Goal: Find specific page/section: Find specific page/section

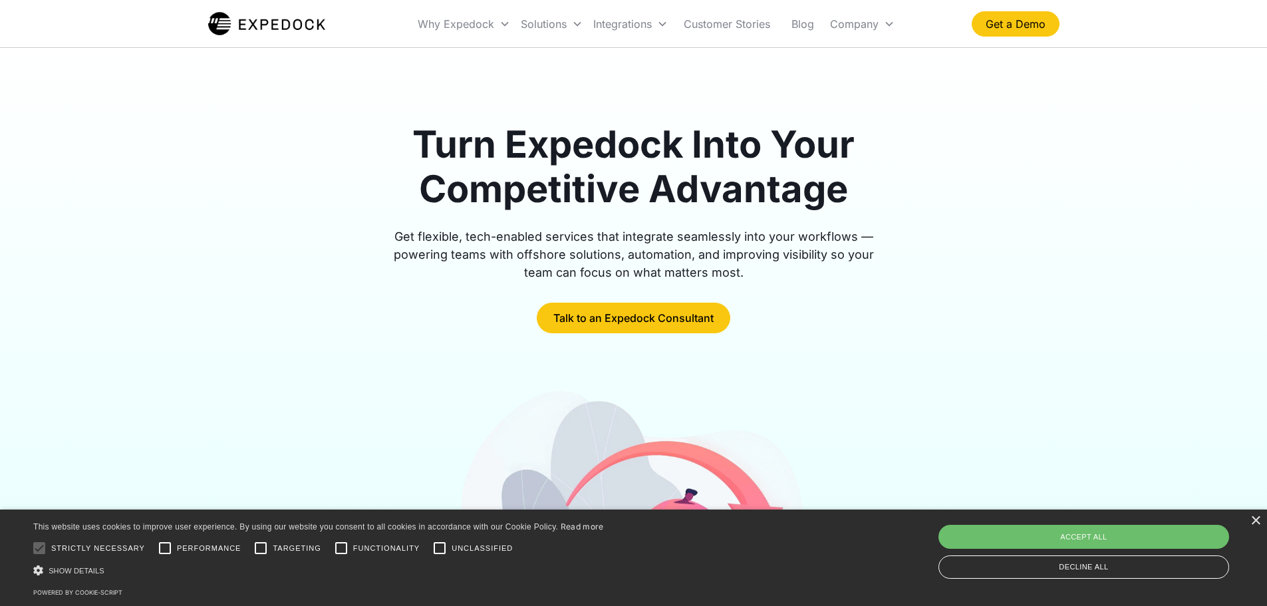
drag, startPoint x: 859, startPoint y: 153, endPoint x: 851, endPoint y: 155, distance: 8.2
click at [851, 155] on h1 "Turn Expedock Into Your Competitive Advantage" at bounding box center [633, 166] width 511 height 89
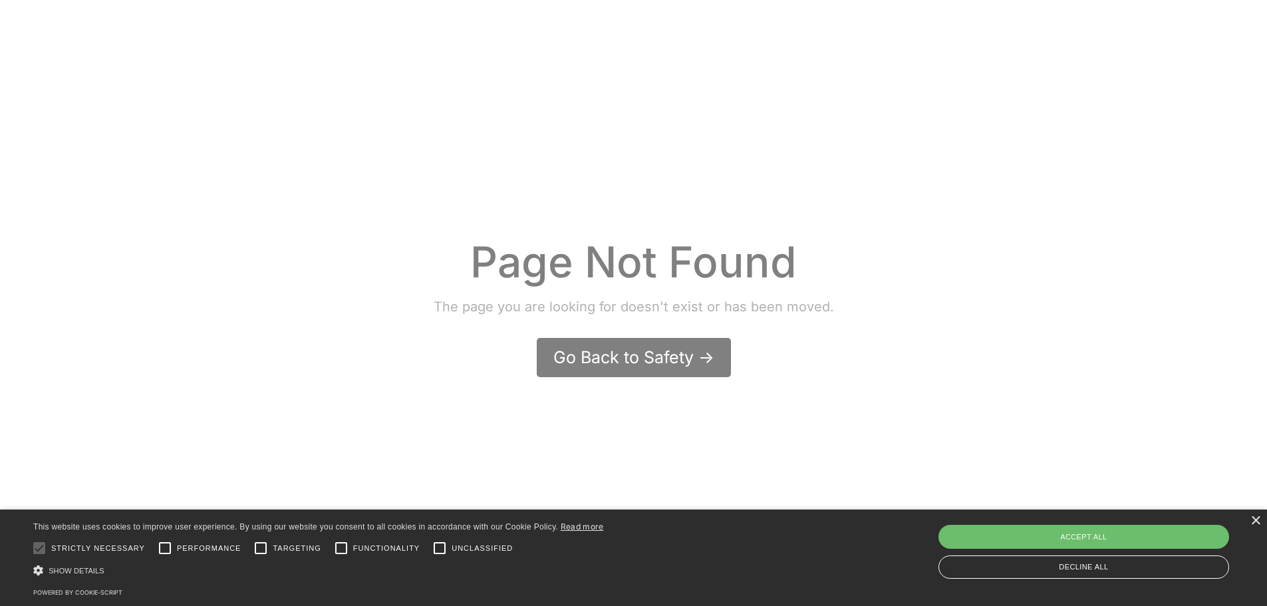
click at [579, 82] on div "Page Not Found The page you are looking for doesn't exist or has been moved. Go…" at bounding box center [633, 303] width 1227 height 566
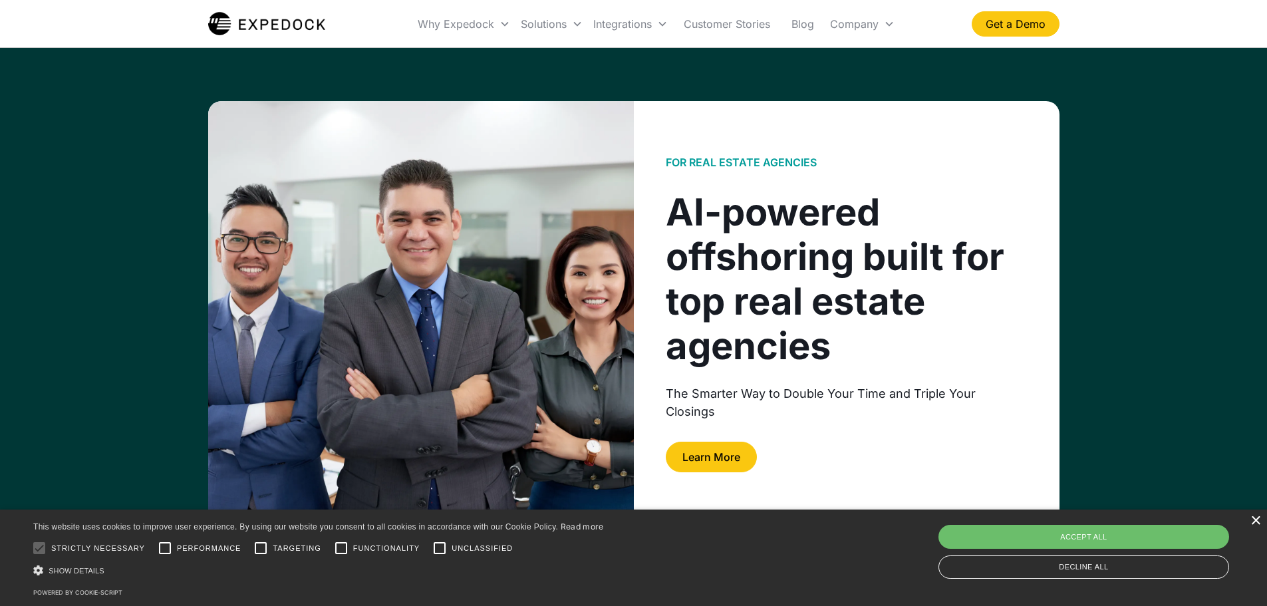
click at [1252, 521] on div "×" at bounding box center [1255, 521] width 10 height 10
